Goal: Information Seeking & Learning: Learn about a topic

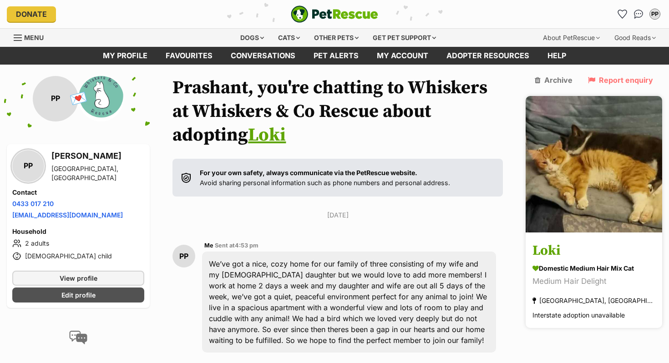
click at [606, 175] on img at bounding box center [594, 164] width 136 height 136
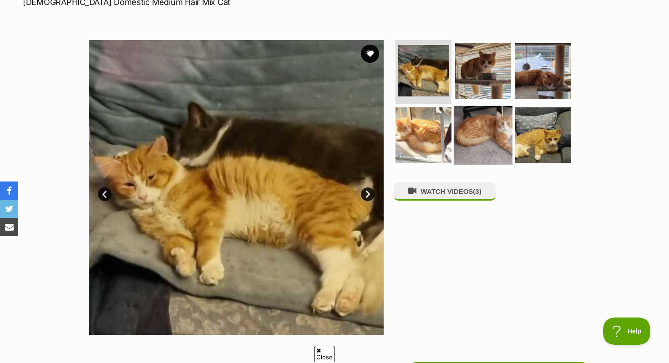
scroll to position [152, 0]
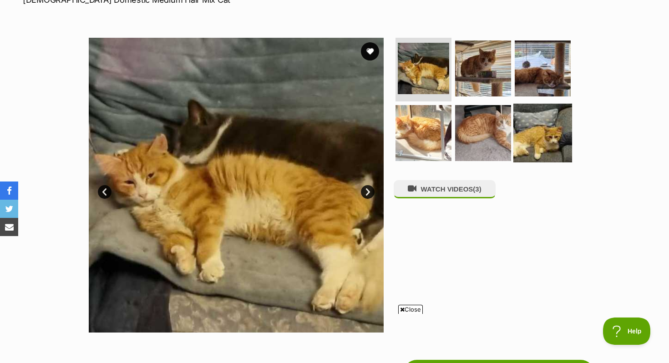
click at [531, 135] on img at bounding box center [542, 132] width 59 height 59
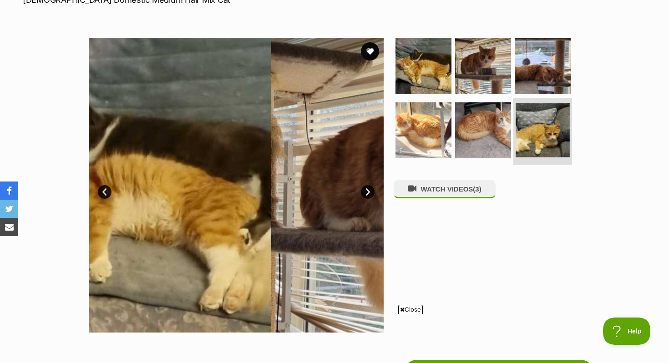
scroll to position [0, 0]
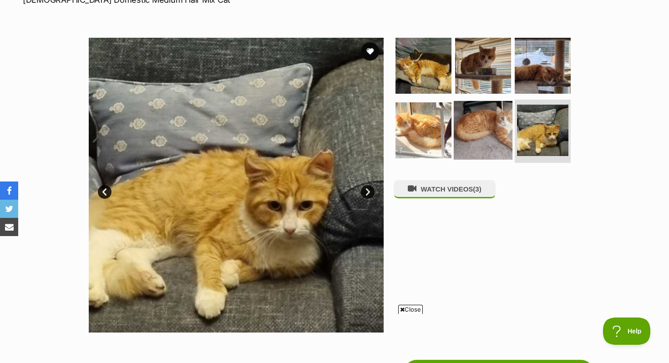
click at [502, 132] on img at bounding box center [483, 130] width 59 height 59
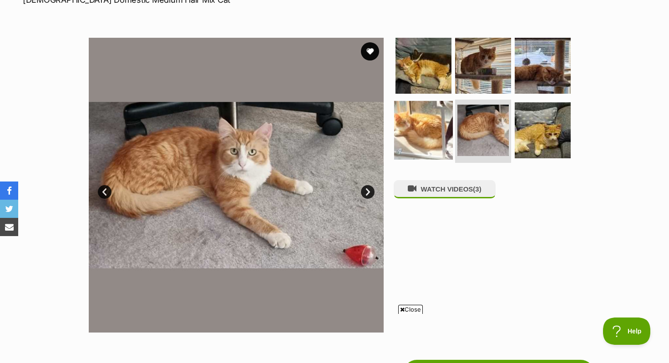
click at [440, 131] on img at bounding box center [423, 130] width 59 height 59
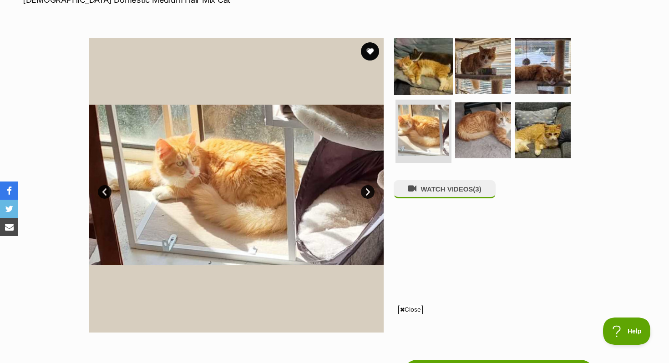
click at [413, 64] on img at bounding box center [423, 65] width 59 height 59
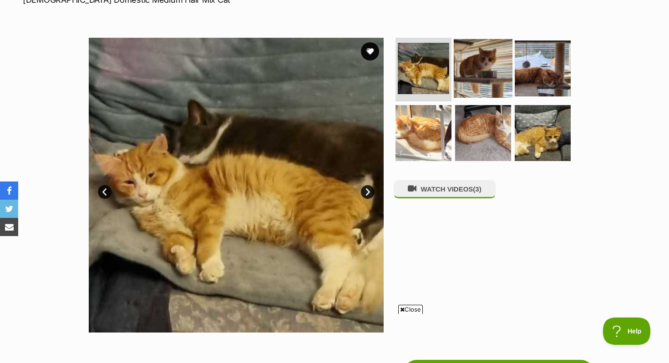
click at [475, 64] on img at bounding box center [483, 68] width 59 height 59
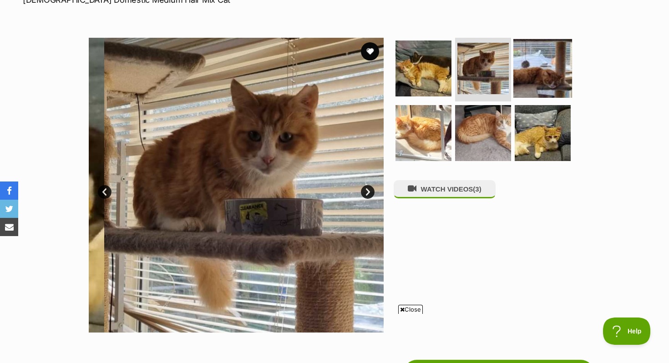
click at [532, 74] on img at bounding box center [542, 68] width 59 height 59
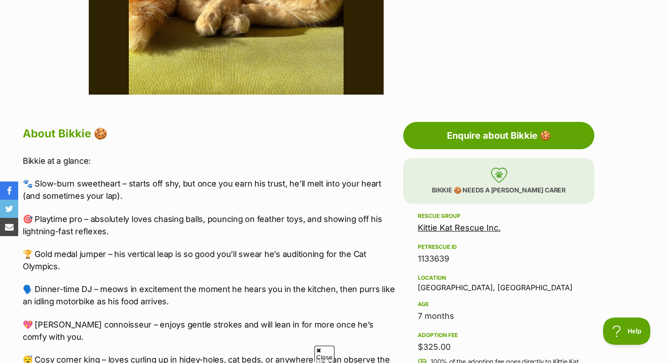
scroll to position [390, 0]
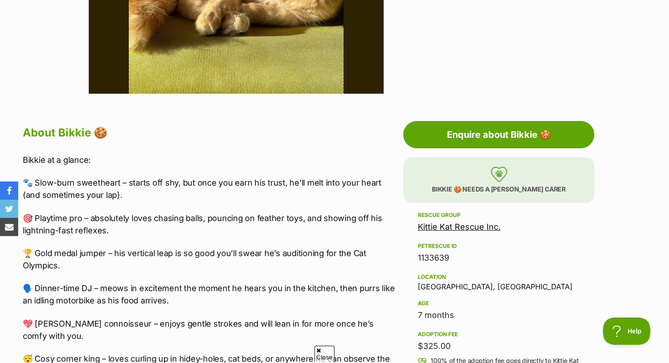
click at [430, 289] on div "Location Collaroy, NSW" at bounding box center [499, 281] width 162 height 19
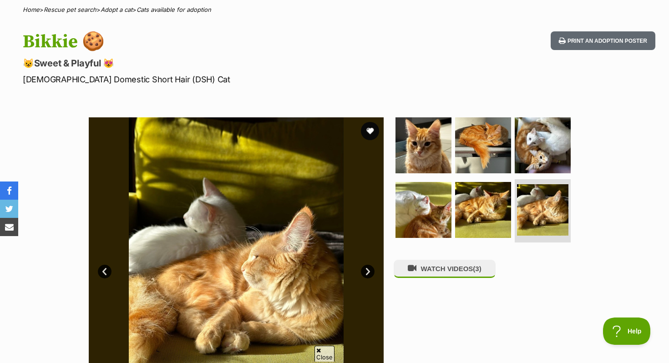
scroll to position [70, 0]
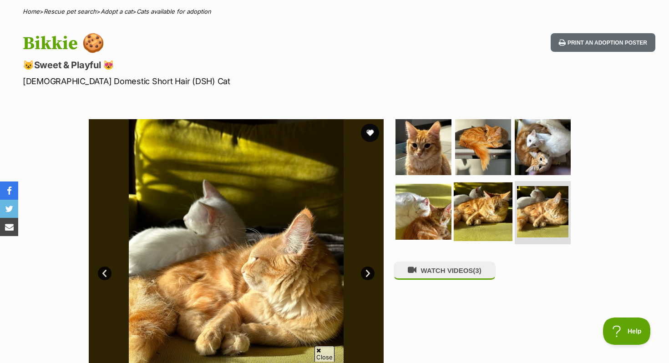
click at [499, 218] on img at bounding box center [483, 211] width 59 height 59
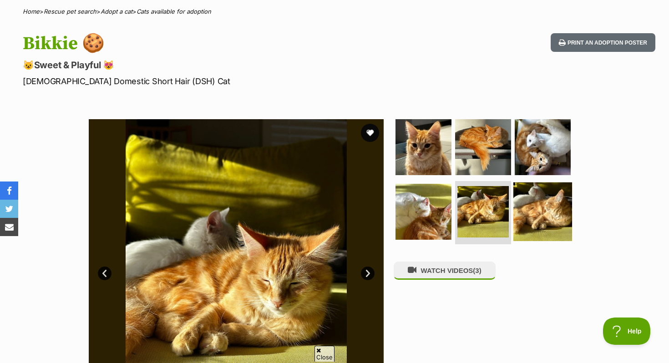
click at [554, 208] on img at bounding box center [542, 211] width 59 height 59
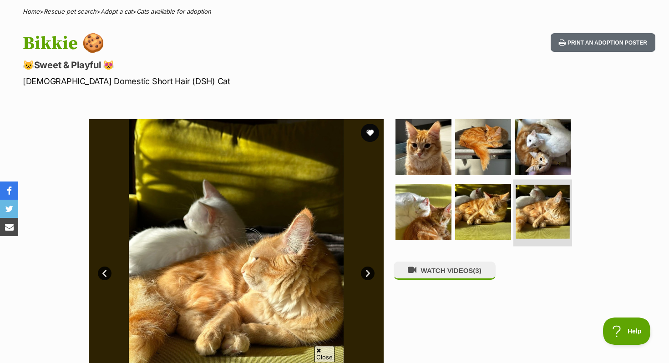
scroll to position [0, 0]
click at [556, 208] on img at bounding box center [542, 212] width 54 height 54
